Goal: Task Accomplishment & Management: Use online tool/utility

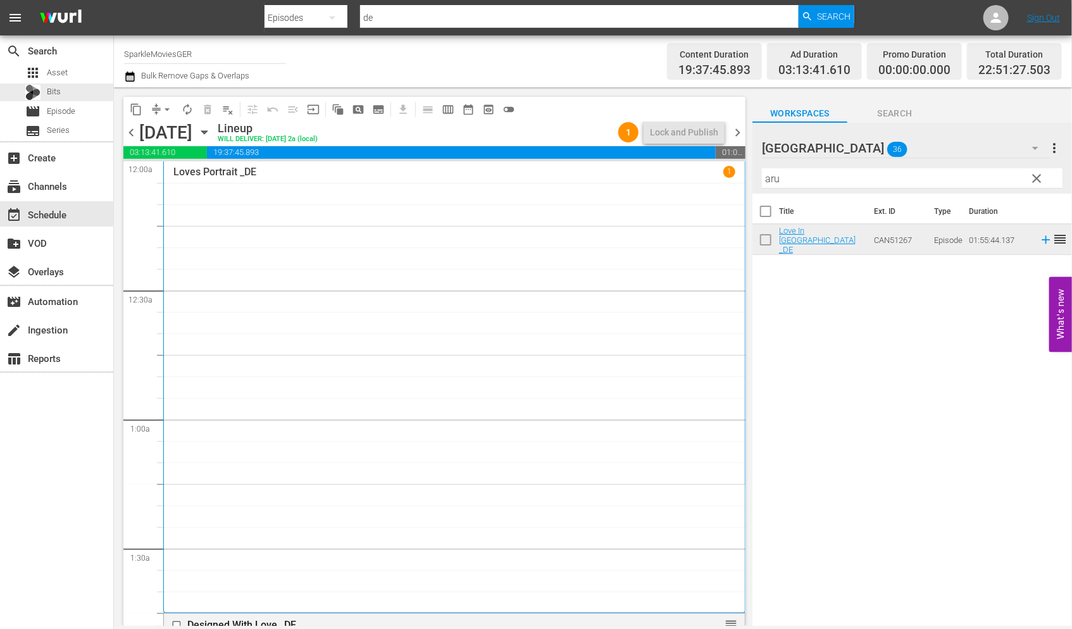
scroll to position [5467, 0]
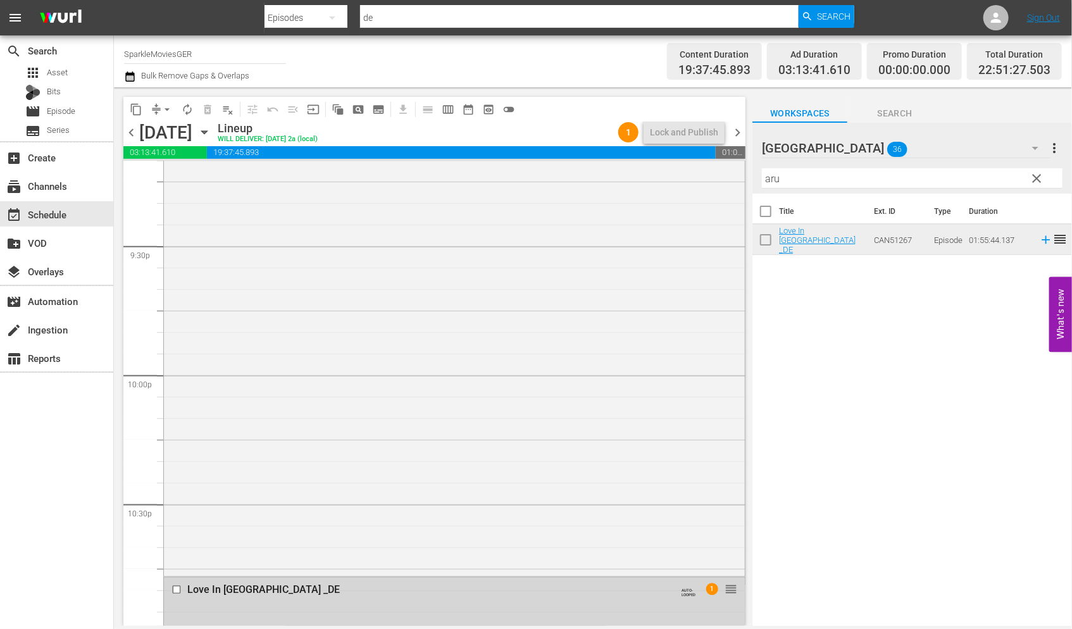
click at [211, 135] on icon "button" at bounding box center [204, 132] width 14 height 14
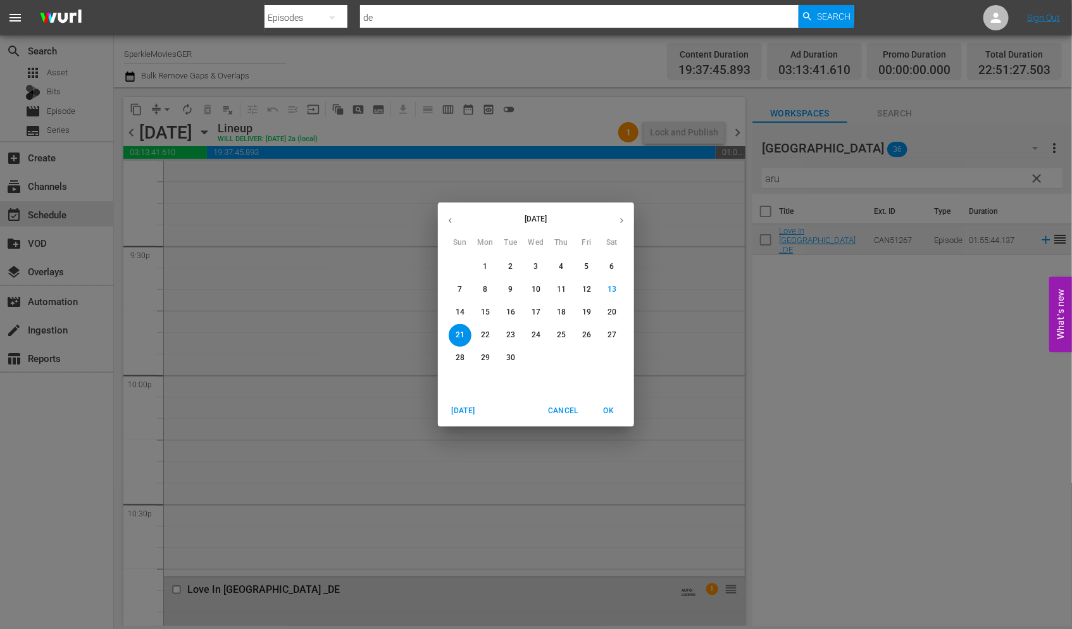
click at [482, 311] on p "15" at bounding box center [485, 312] width 9 height 11
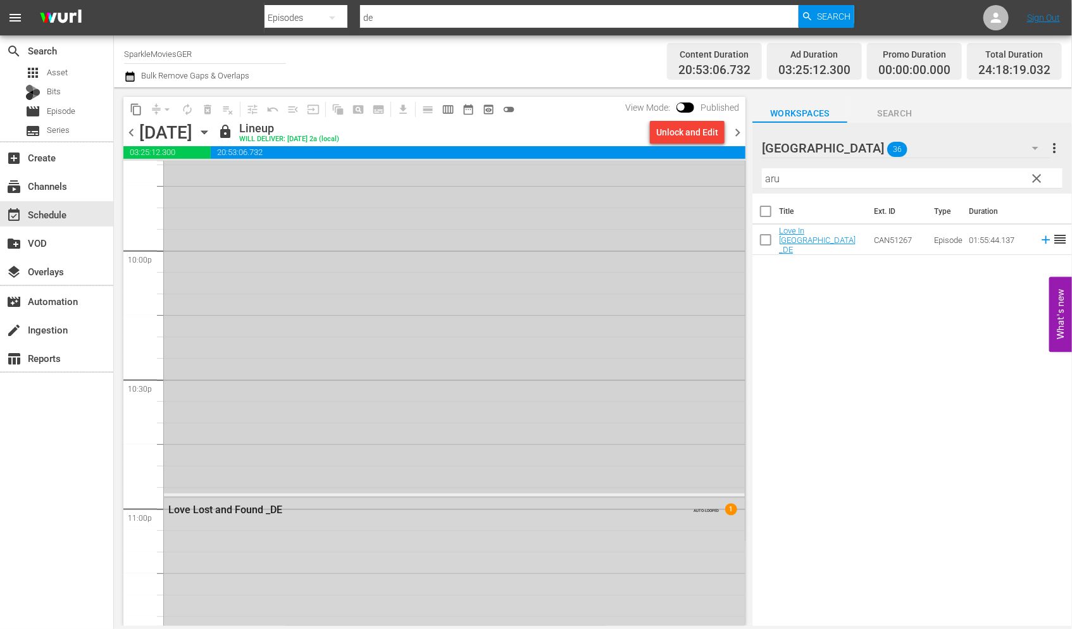
scroll to position [5906, 0]
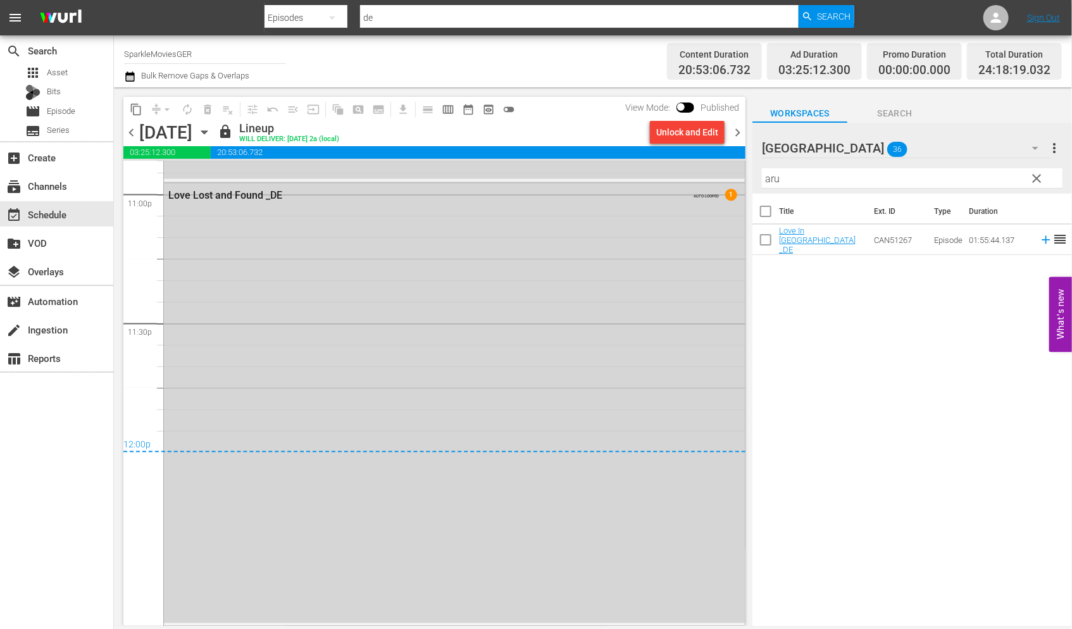
click at [211, 133] on icon "button" at bounding box center [204, 132] width 14 height 14
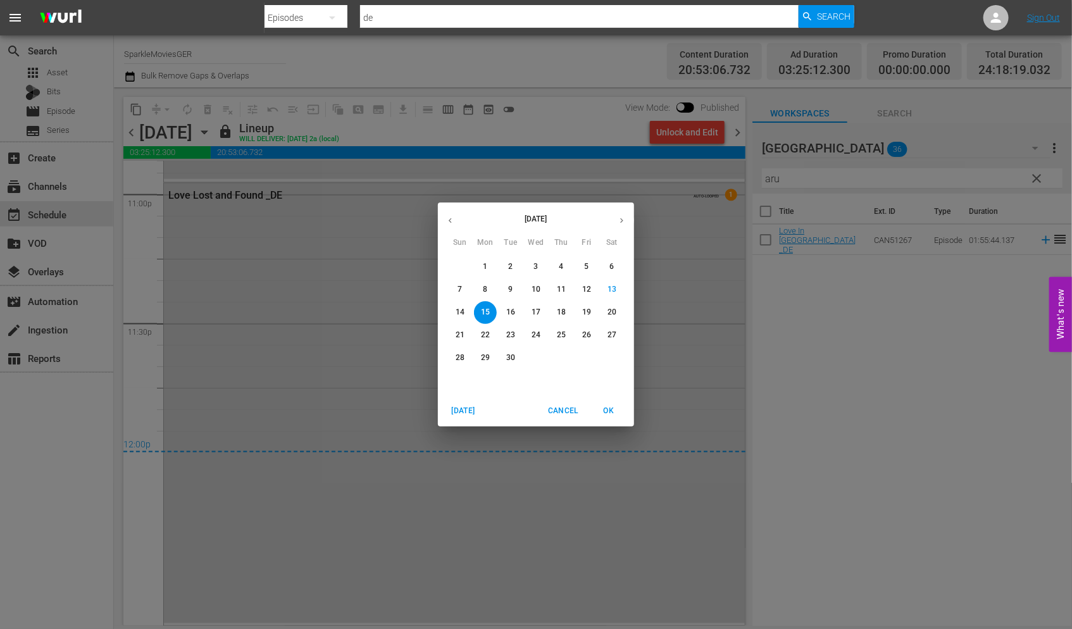
click at [509, 315] on p "16" at bounding box center [510, 312] width 9 height 11
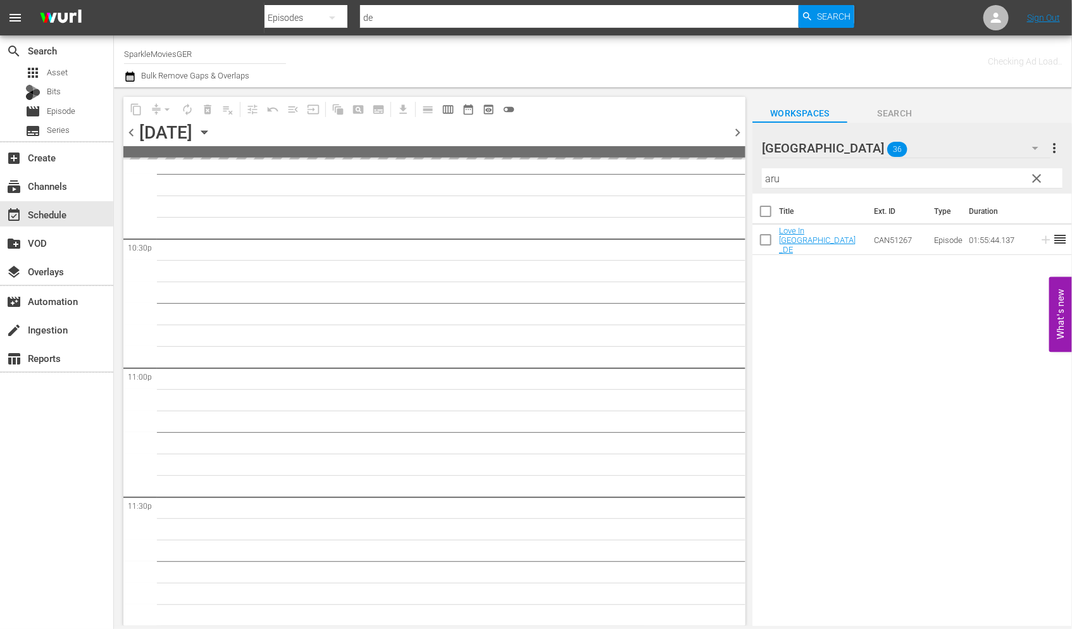
scroll to position [5731, 0]
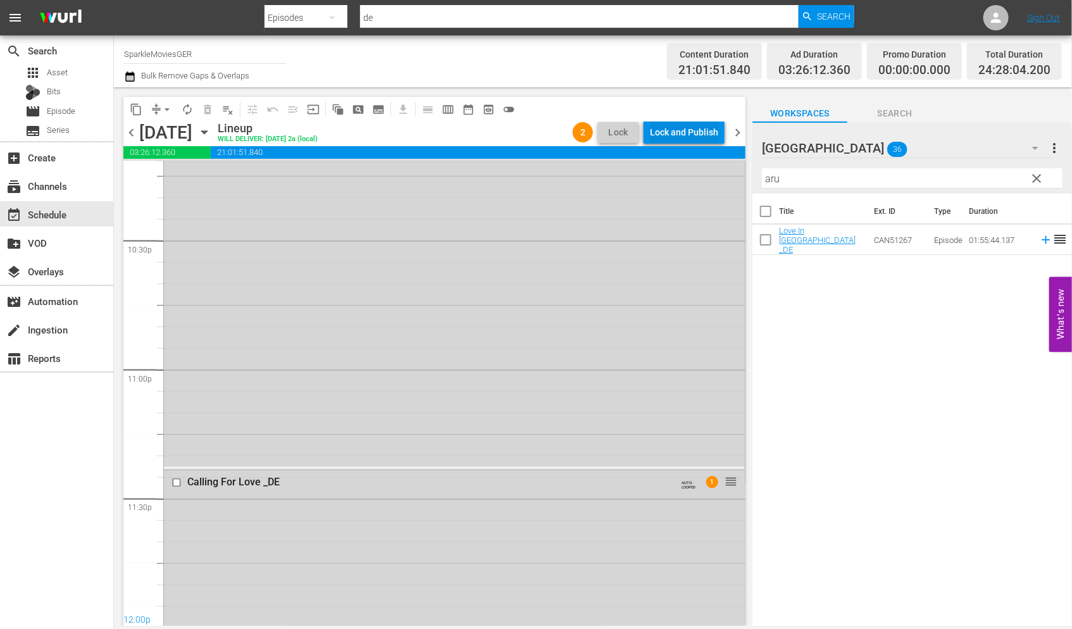
click at [689, 130] on div "Lock and Publish" at bounding box center [684, 132] width 68 height 23
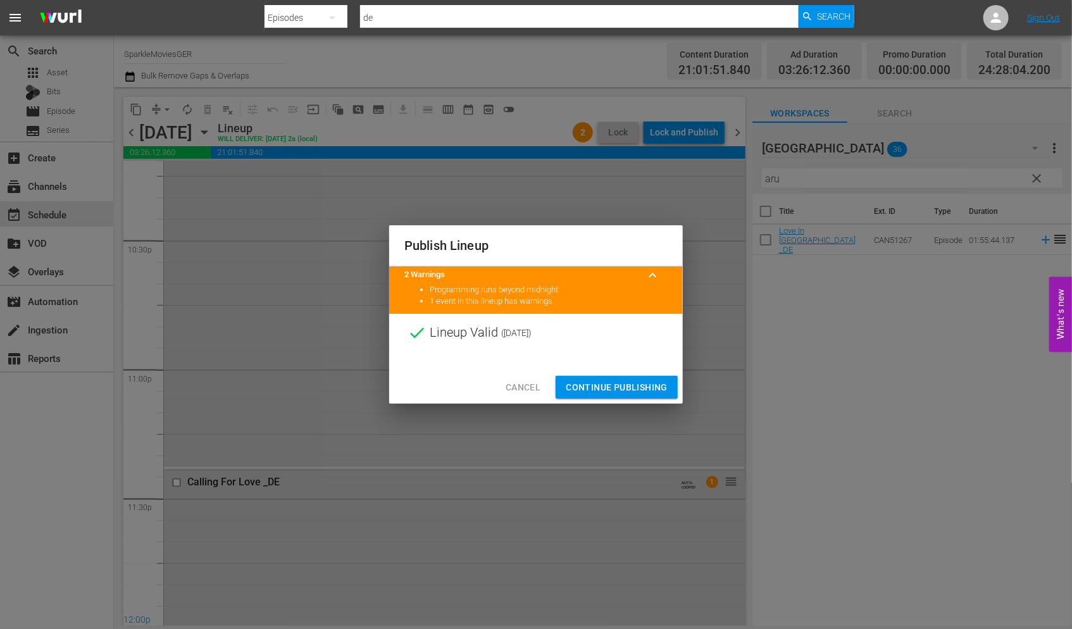
click at [620, 382] on span "Continue Publishing" at bounding box center [617, 388] width 102 height 16
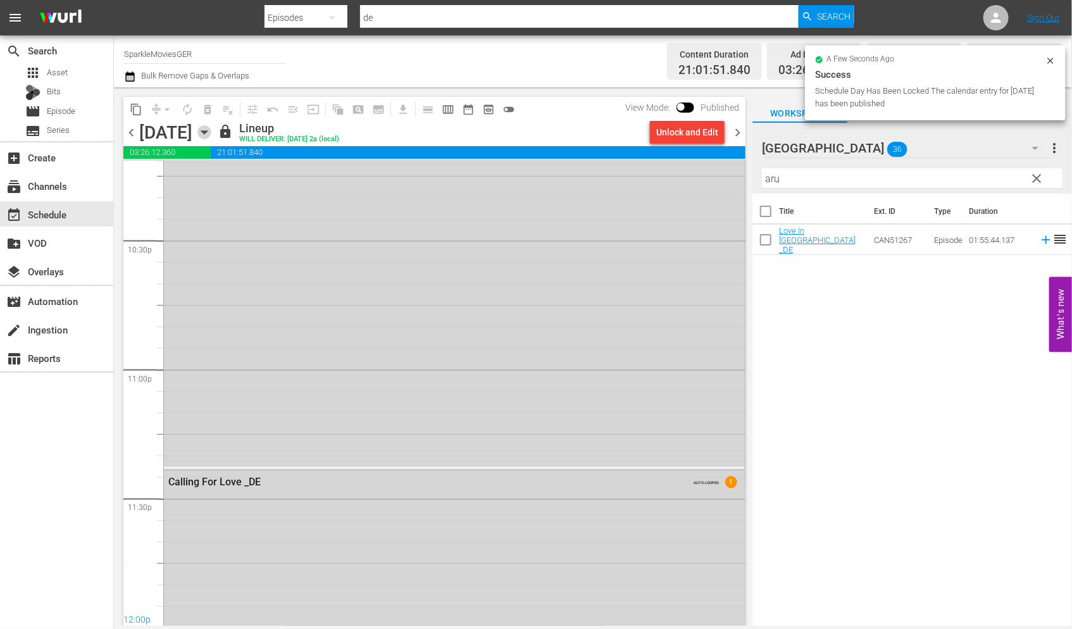
click at [211, 134] on icon "button" at bounding box center [204, 132] width 14 height 14
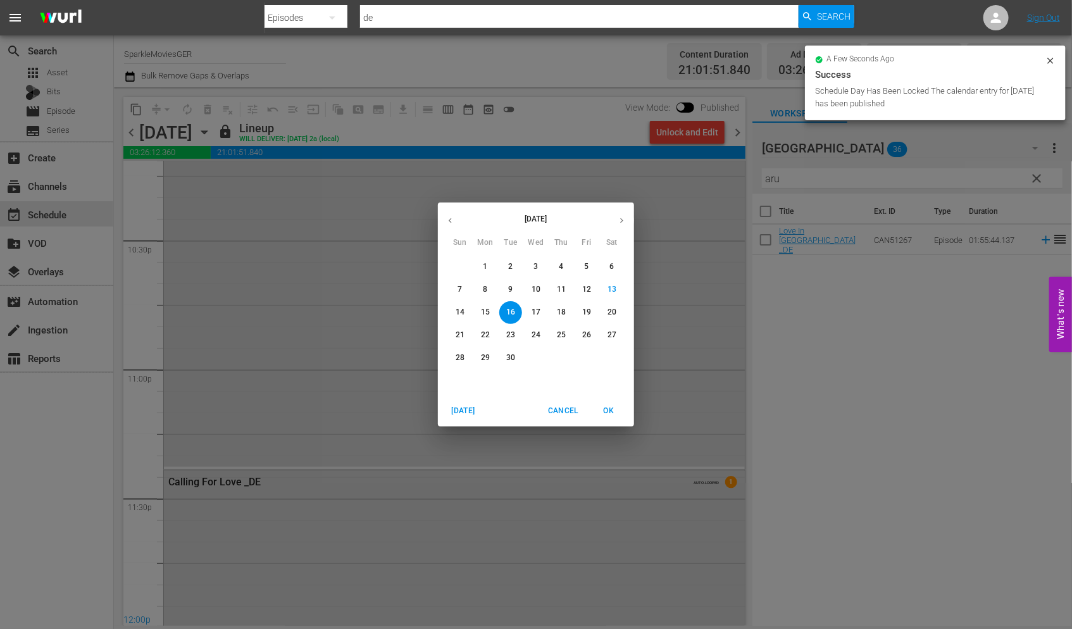
click at [535, 312] on p "17" at bounding box center [536, 312] width 9 height 11
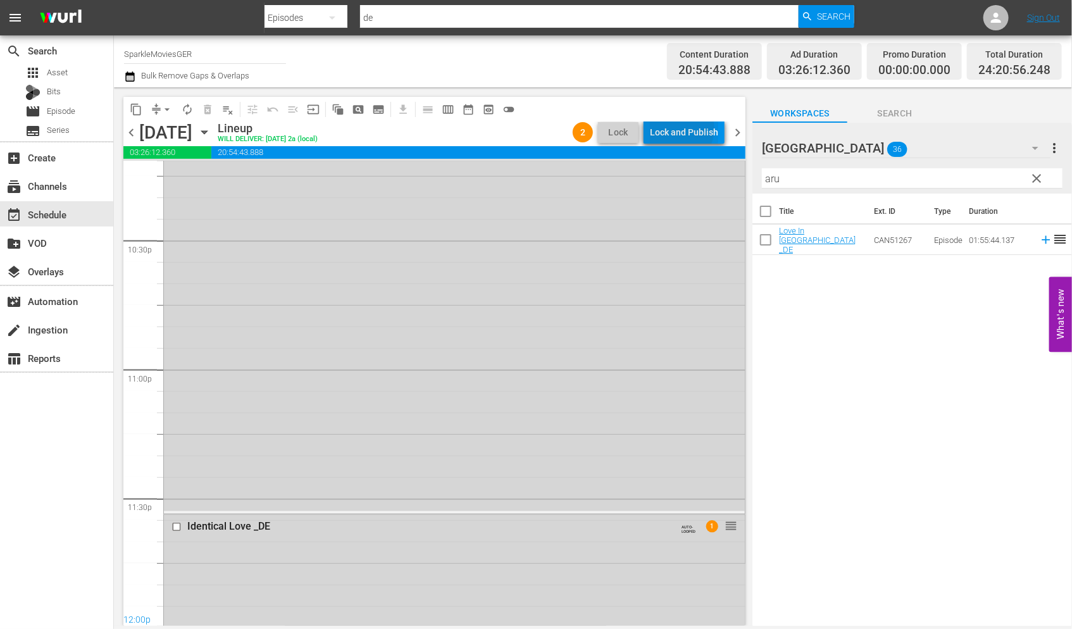
click at [684, 129] on div "Lock and Publish" at bounding box center [684, 132] width 68 height 23
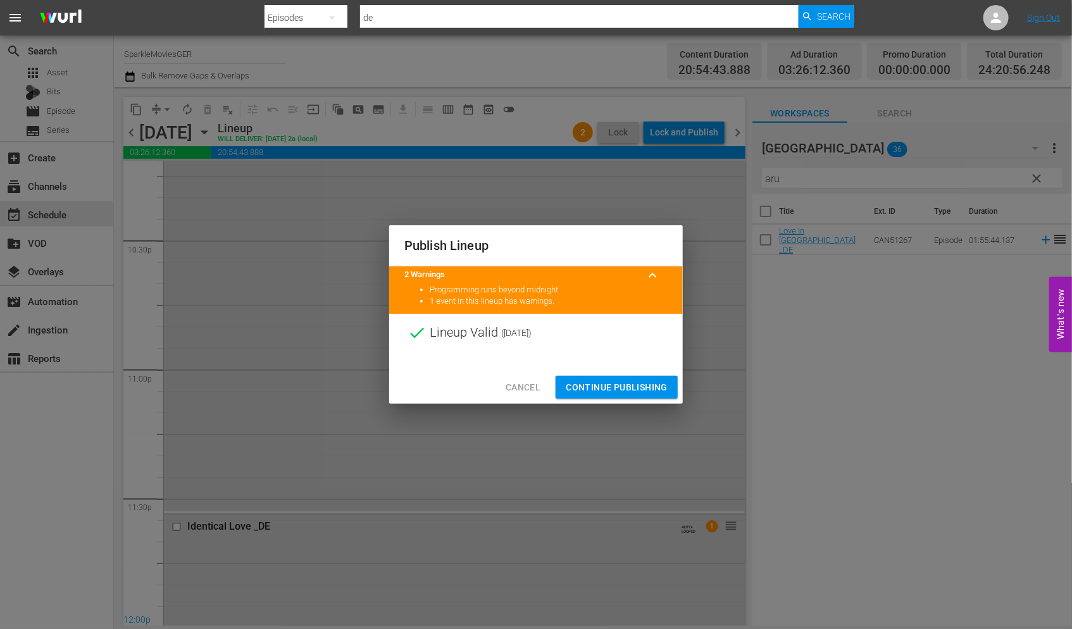
click at [611, 383] on span "Continue Publishing" at bounding box center [617, 388] width 102 height 16
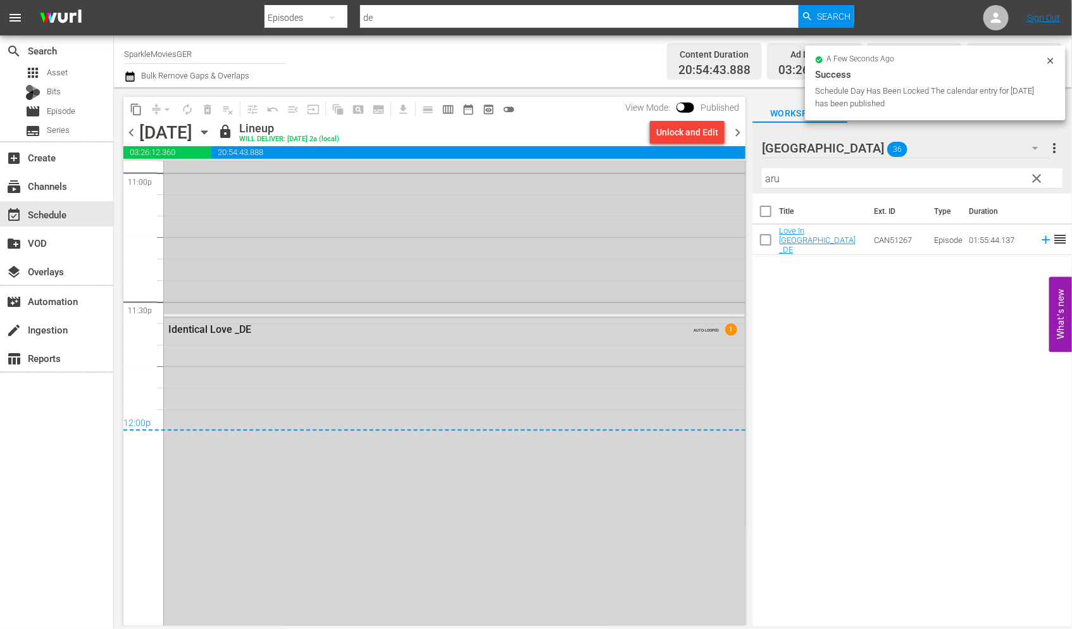
scroll to position [5942, 0]
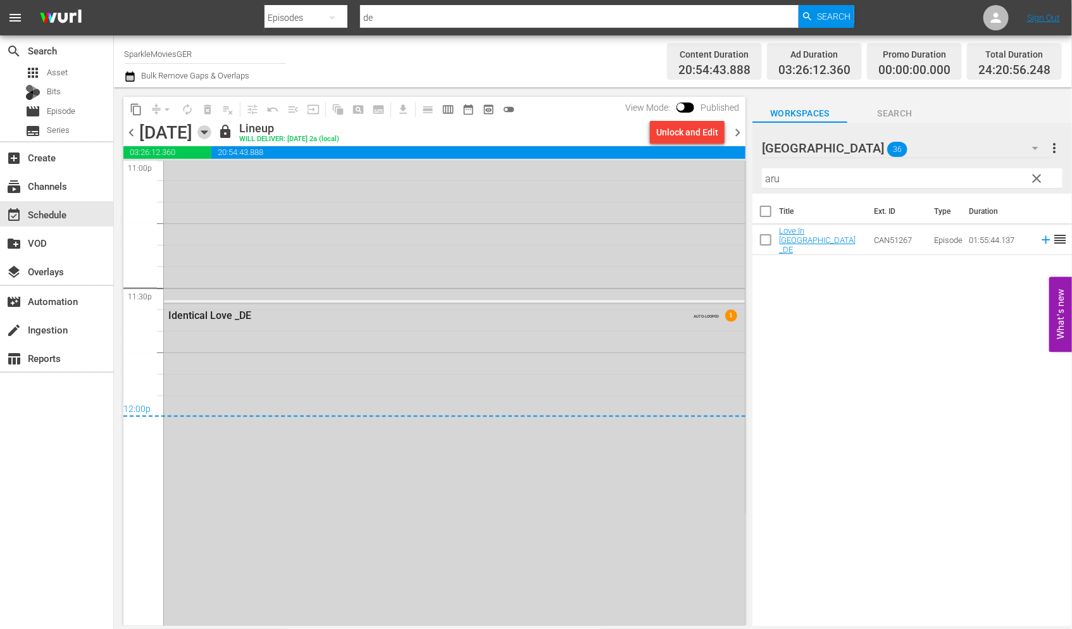
click at [211, 134] on icon "button" at bounding box center [204, 132] width 14 height 14
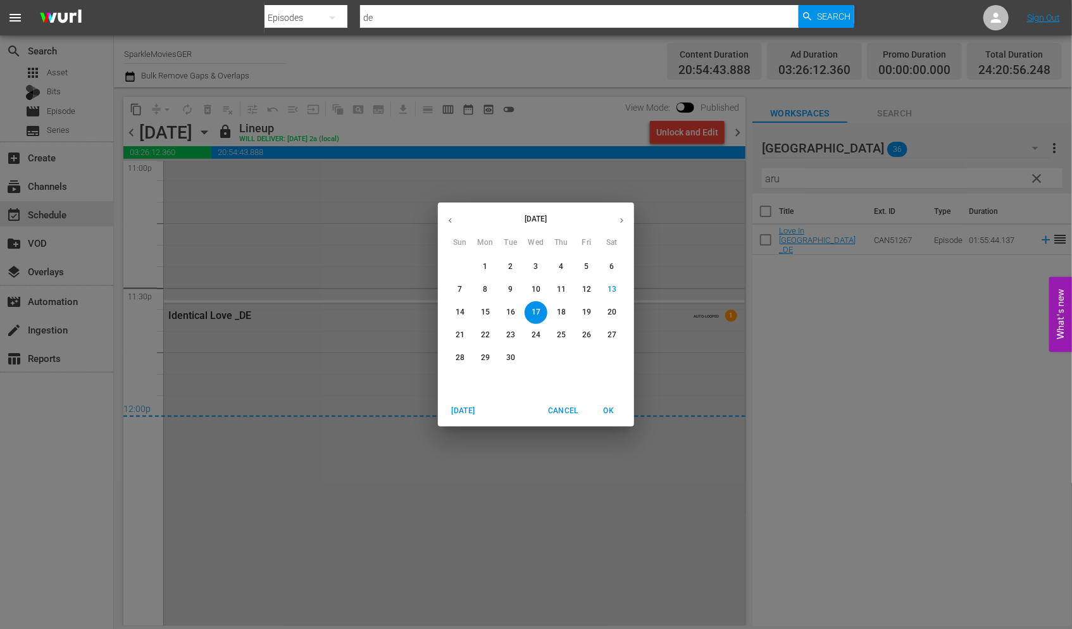
click at [558, 315] on p "18" at bounding box center [561, 312] width 9 height 11
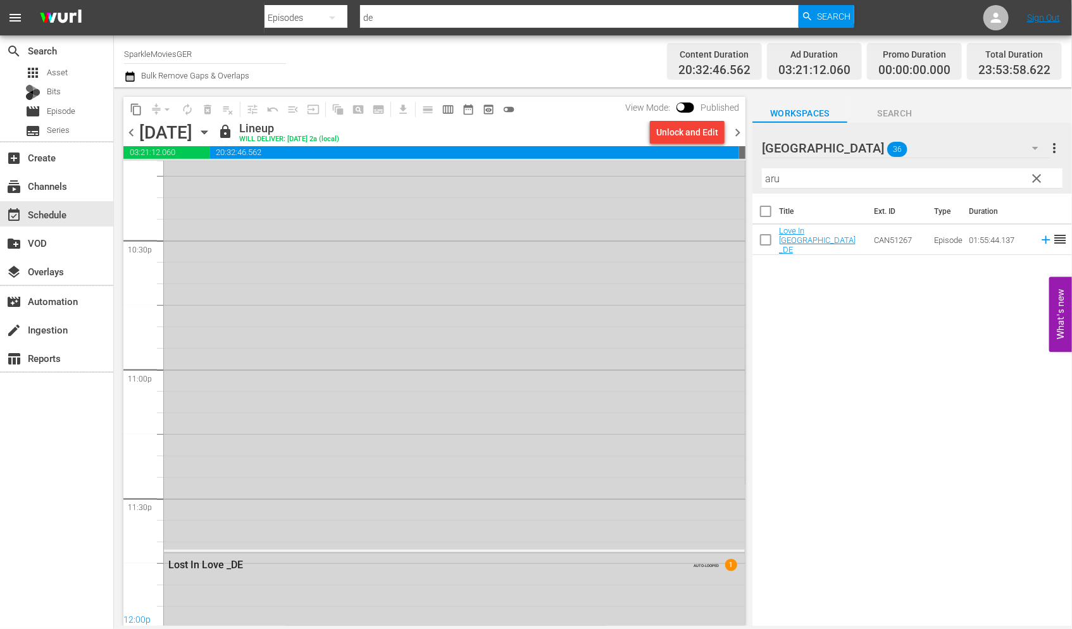
scroll to position [5942, 0]
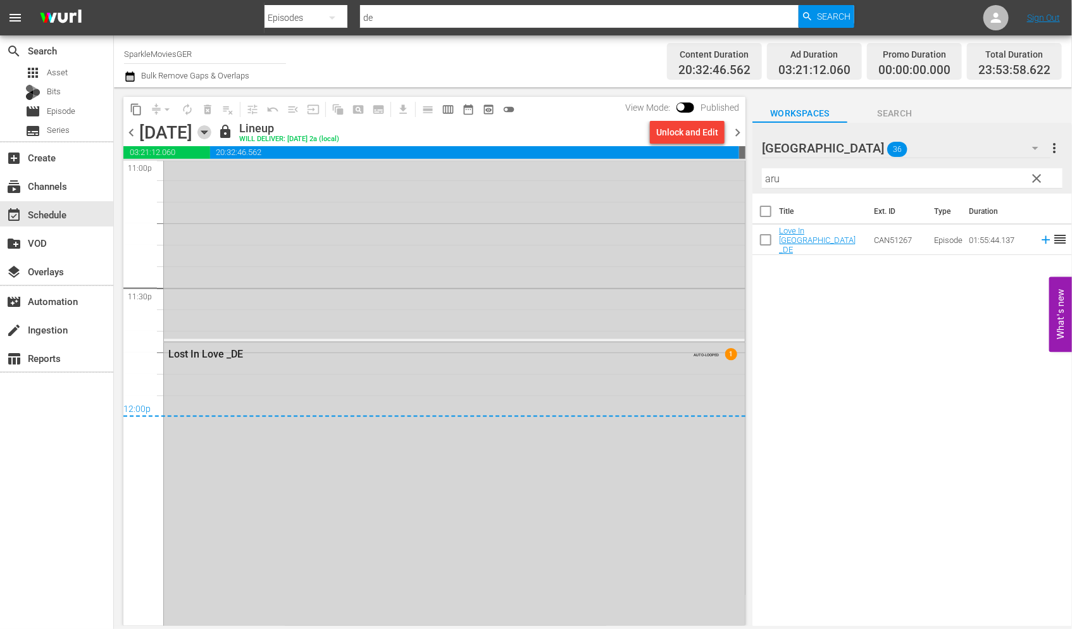
click at [211, 130] on icon "button" at bounding box center [204, 132] width 14 height 14
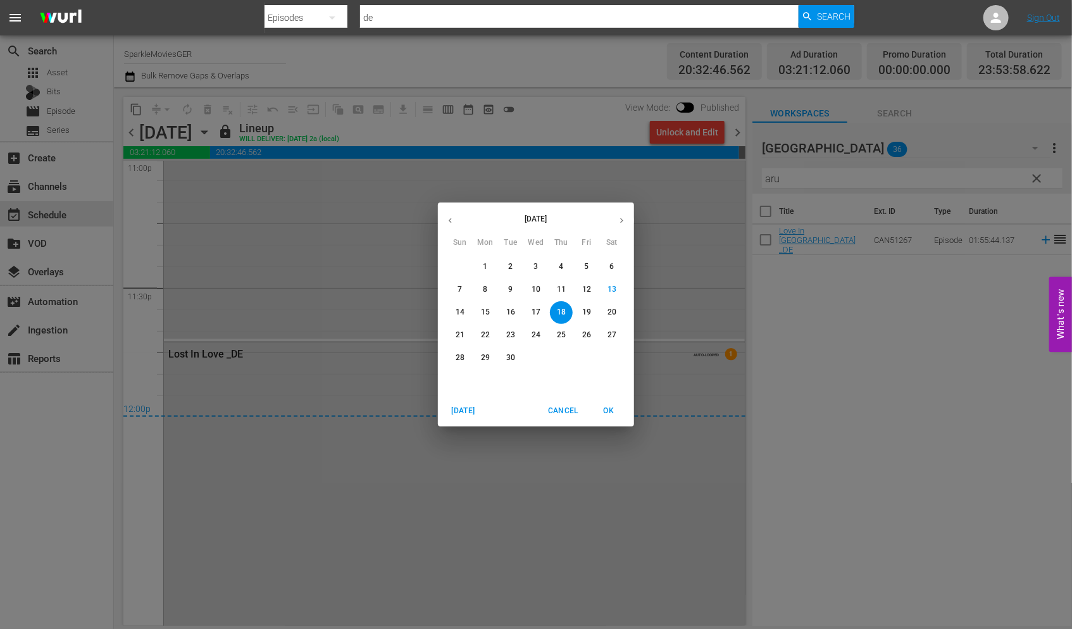
click at [589, 306] on button "19" at bounding box center [586, 312] width 23 height 23
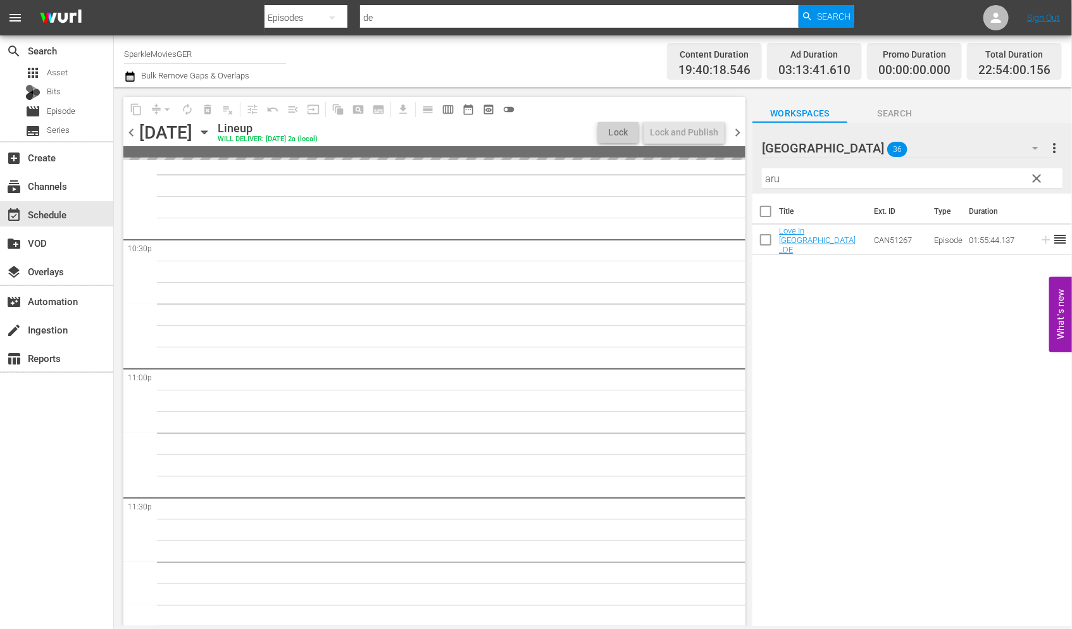
scroll to position [5807, 0]
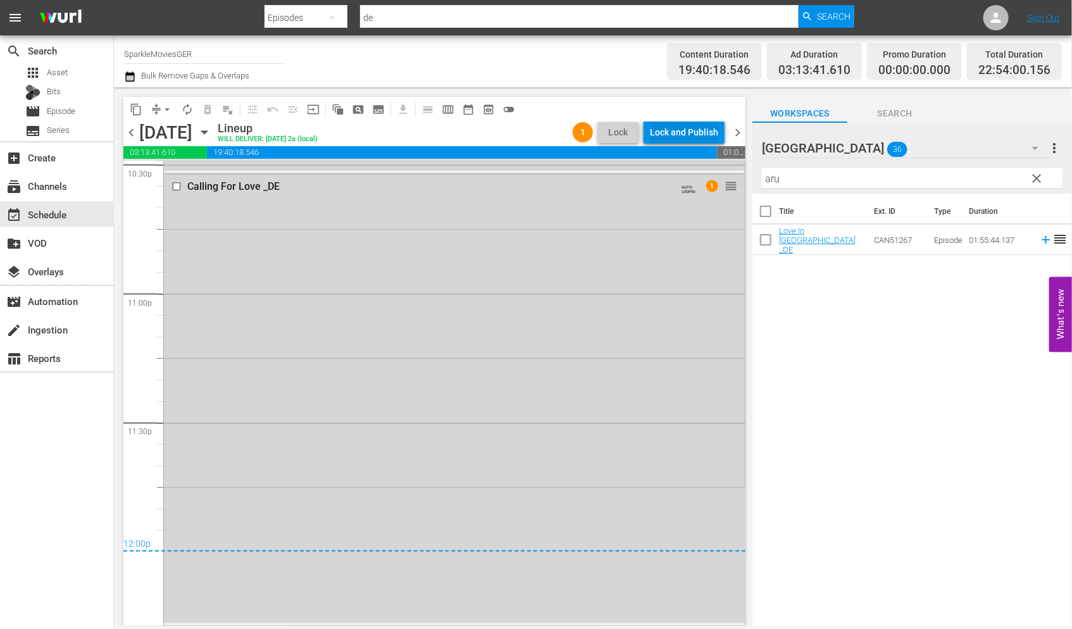
click at [675, 129] on div "Lock and Publish" at bounding box center [684, 132] width 68 height 23
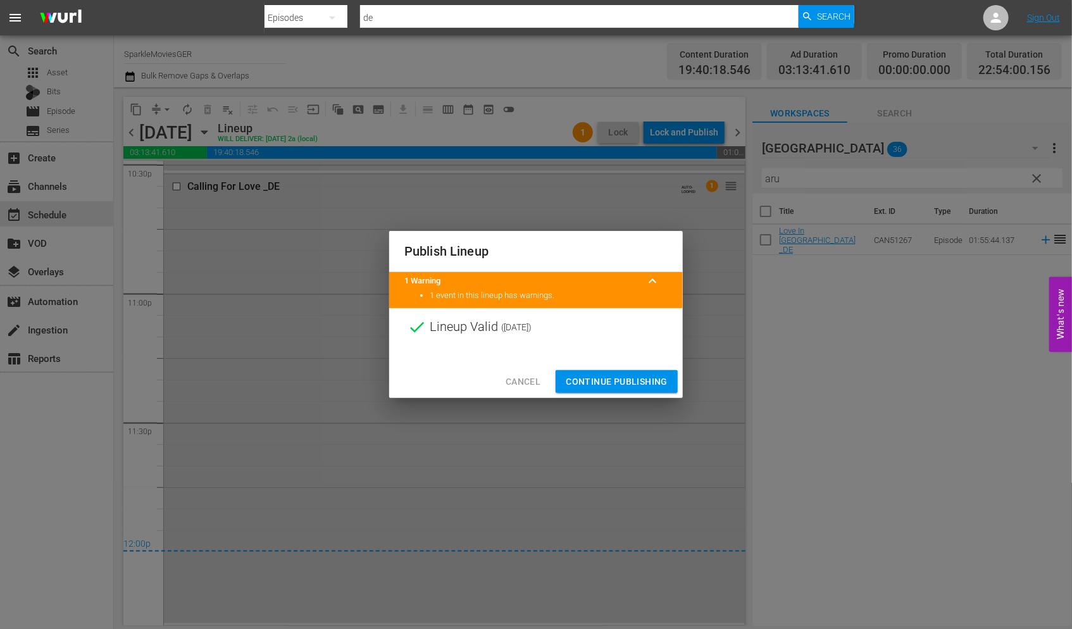
click at [602, 376] on span "Continue Publishing" at bounding box center [617, 382] width 102 height 16
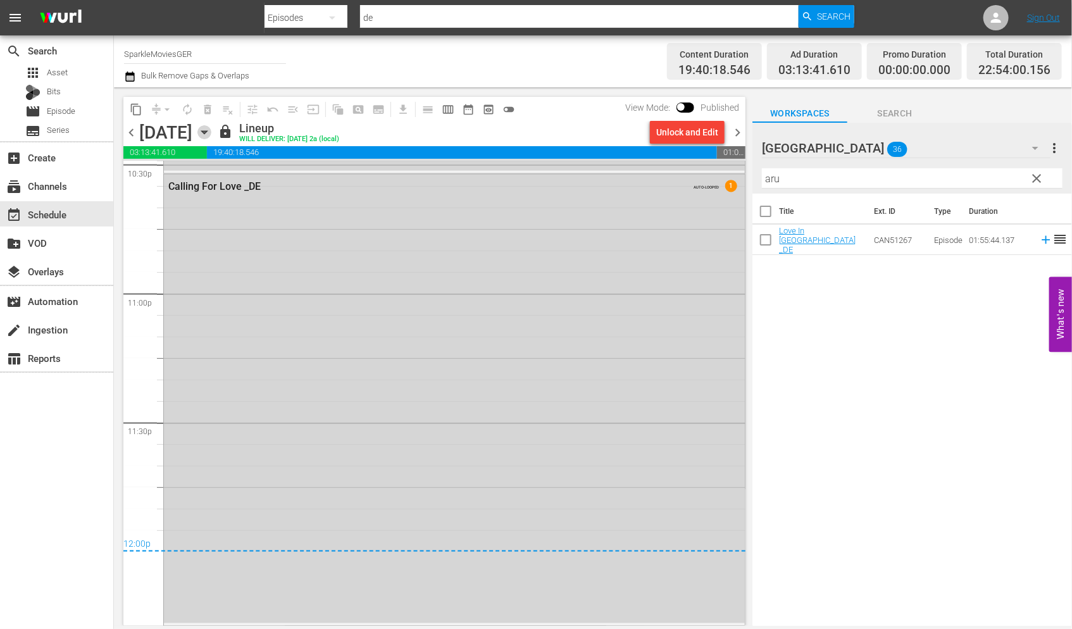
click at [207, 132] on icon "button" at bounding box center [204, 132] width 6 height 3
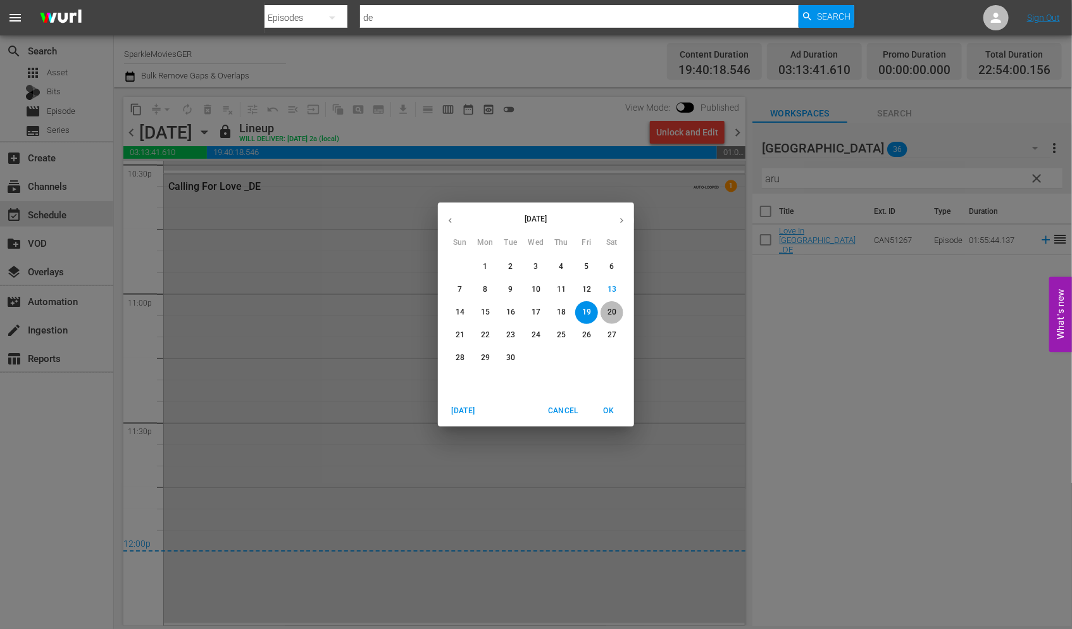
click at [615, 315] on p "20" at bounding box center [612, 312] width 9 height 11
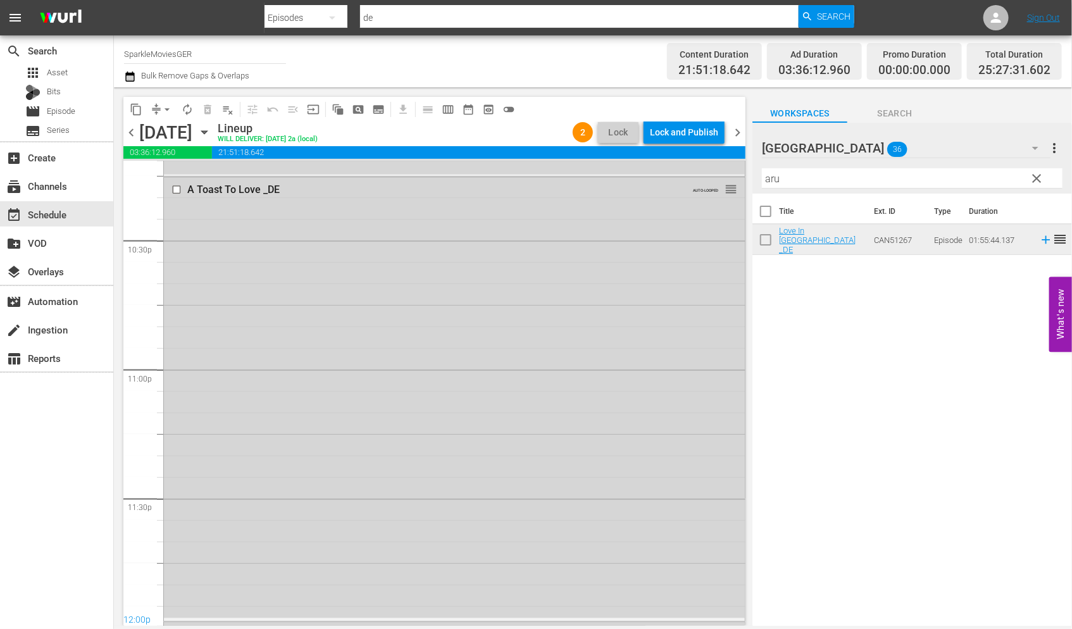
scroll to position [5856, 0]
click at [668, 127] on div "Lock and Publish" at bounding box center [684, 132] width 68 height 23
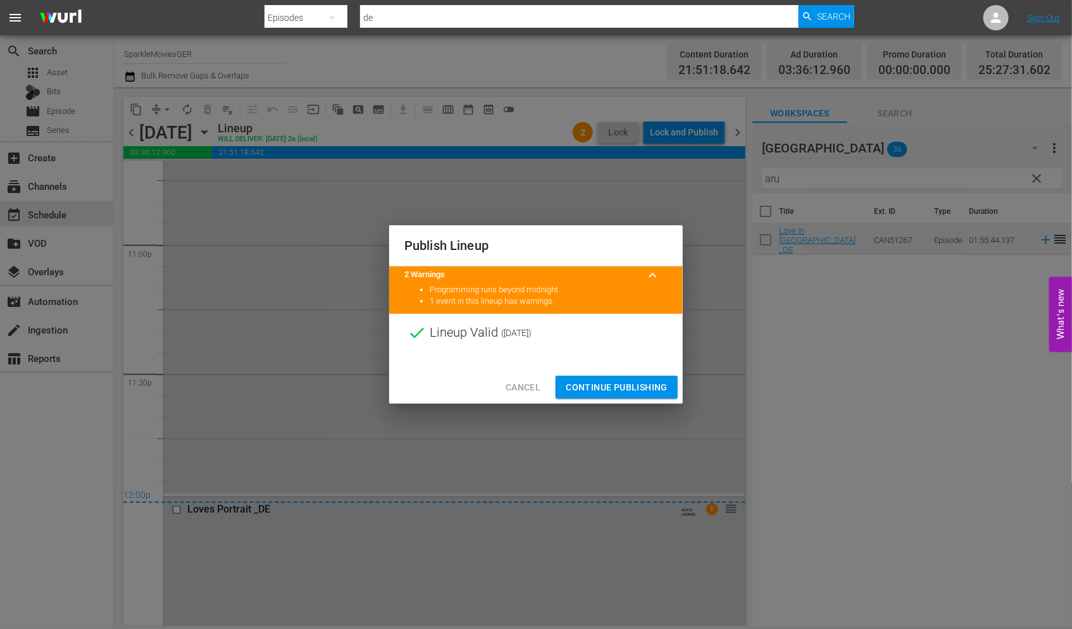
click at [617, 387] on span "Continue Publishing" at bounding box center [617, 388] width 102 height 16
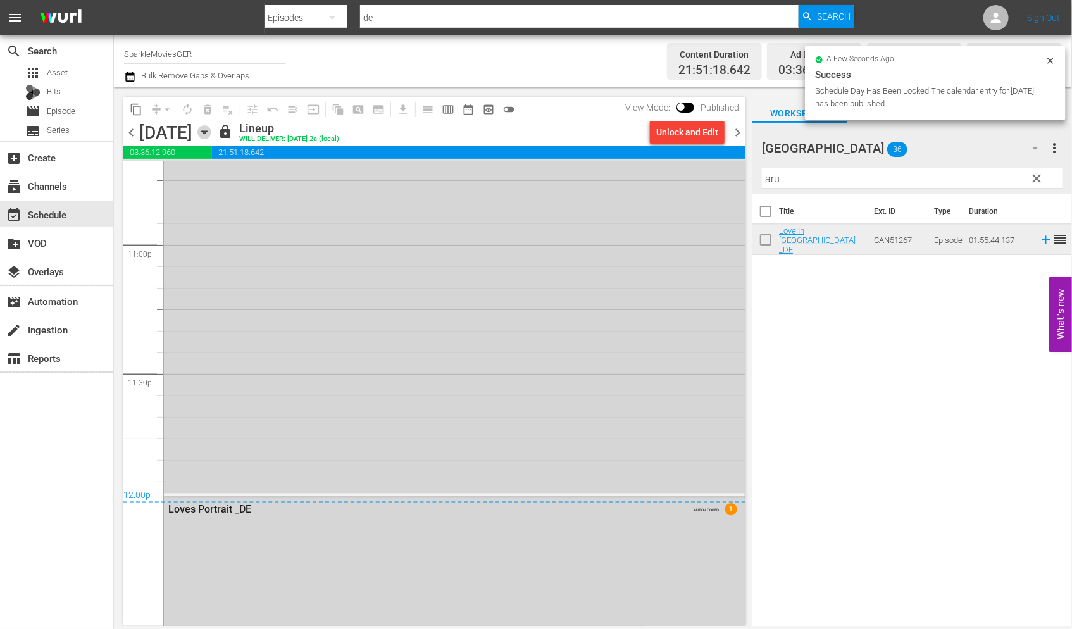
click at [211, 130] on icon "button" at bounding box center [204, 132] width 14 height 14
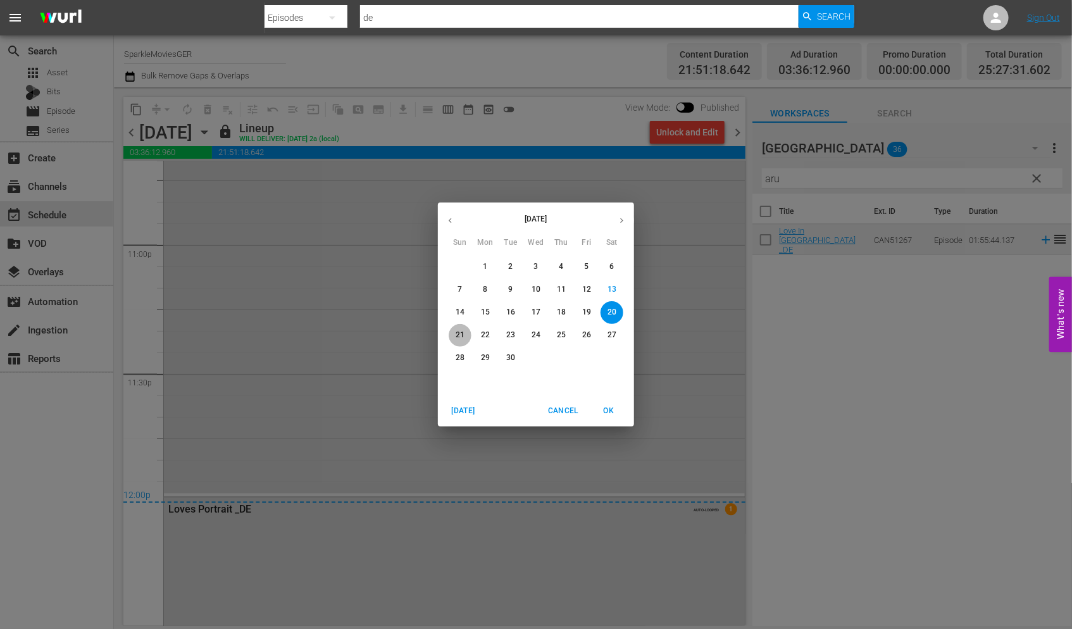
click at [458, 335] on p "21" at bounding box center [460, 335] width 9 height 11
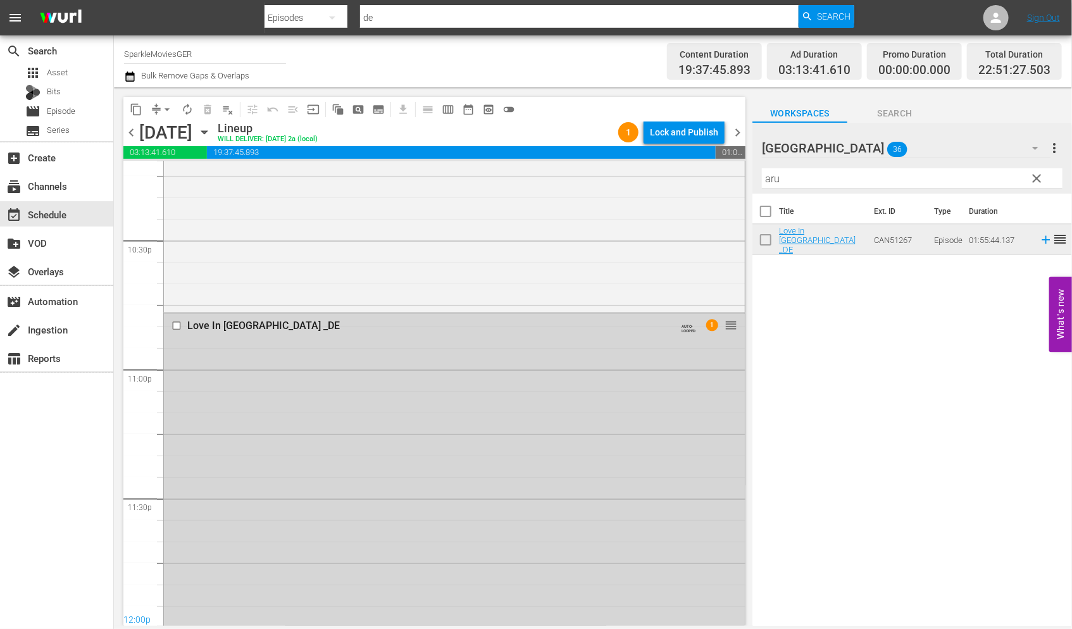
scroll to position [5889, 0]
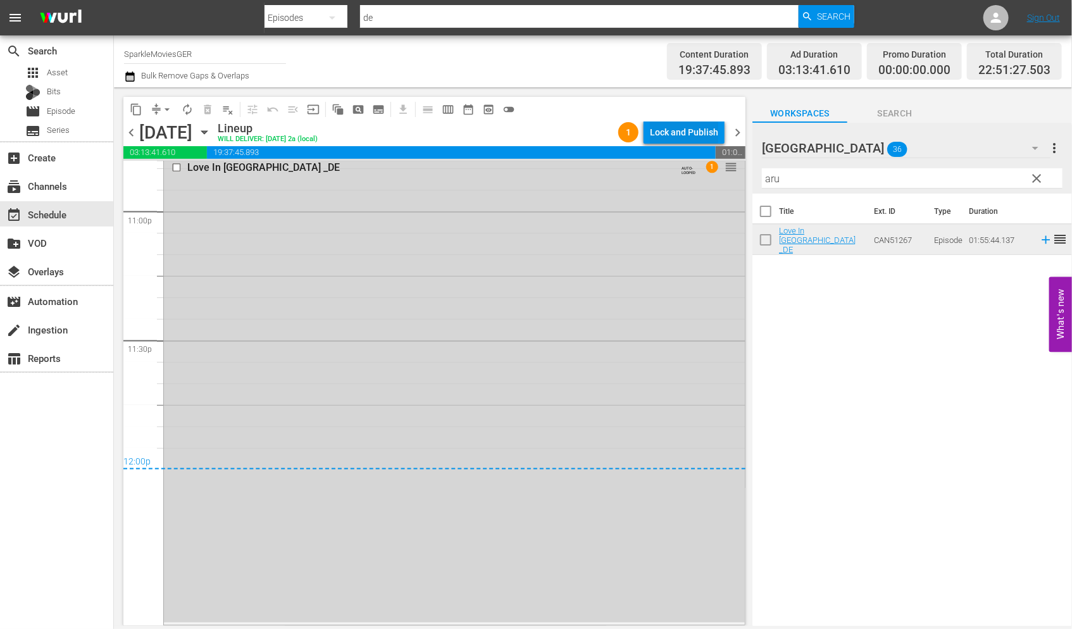
click at [687, 128] on div "Lock and Publish" at bounding box center [684, 132] width 68 height 23
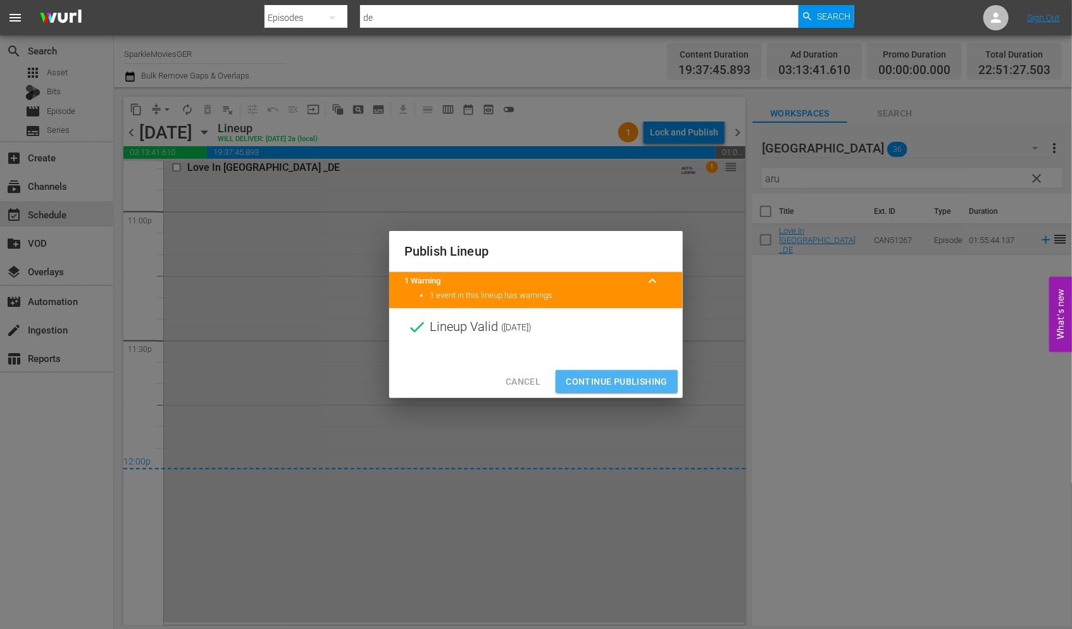
click at [619, 382] on span "Continue Publishing" at bounding box center [617, 382] width 102 height 16
